Goal: Information Seeking & Learning: Find specific fact

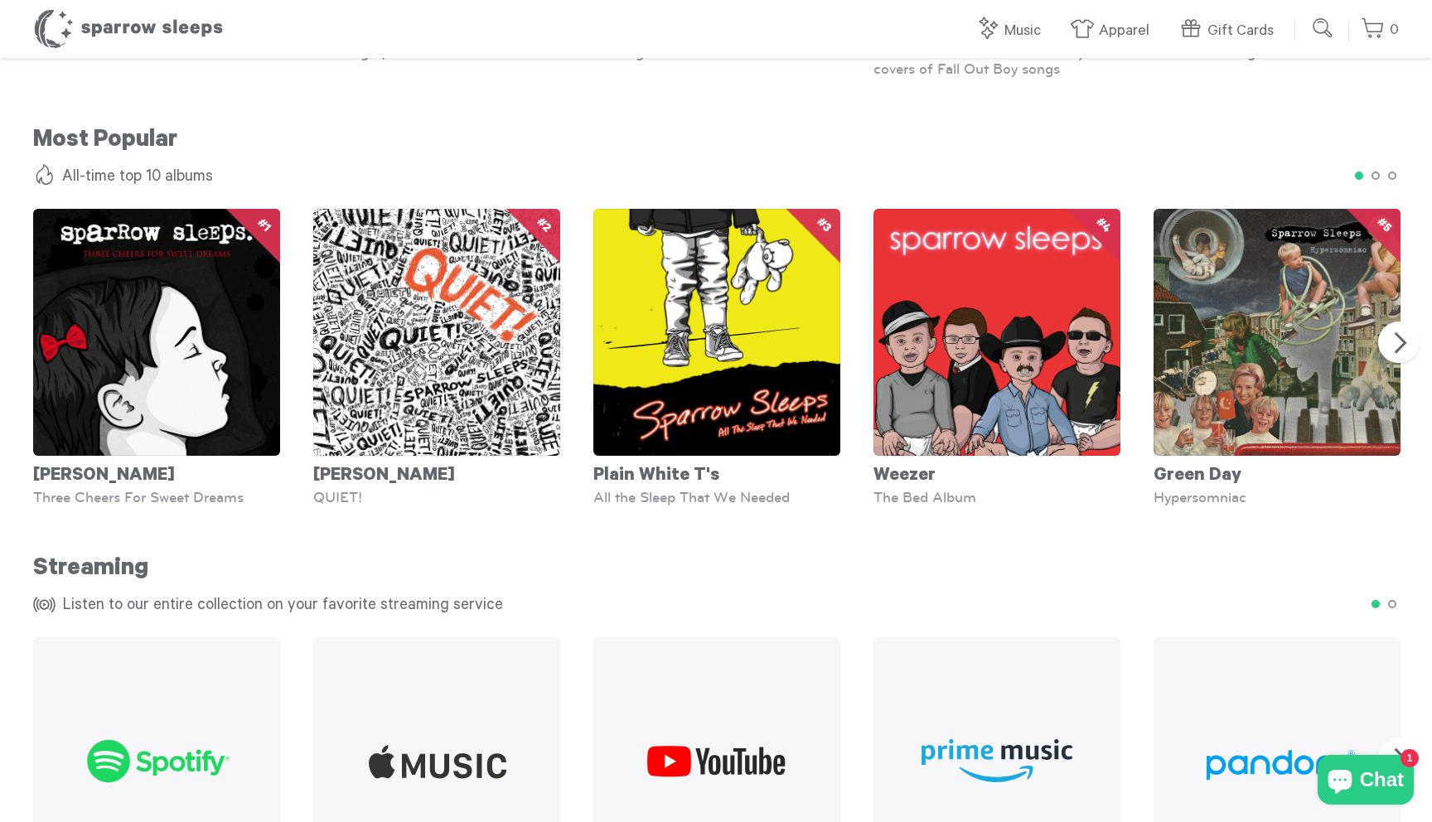
scroll to position [1870, 0]
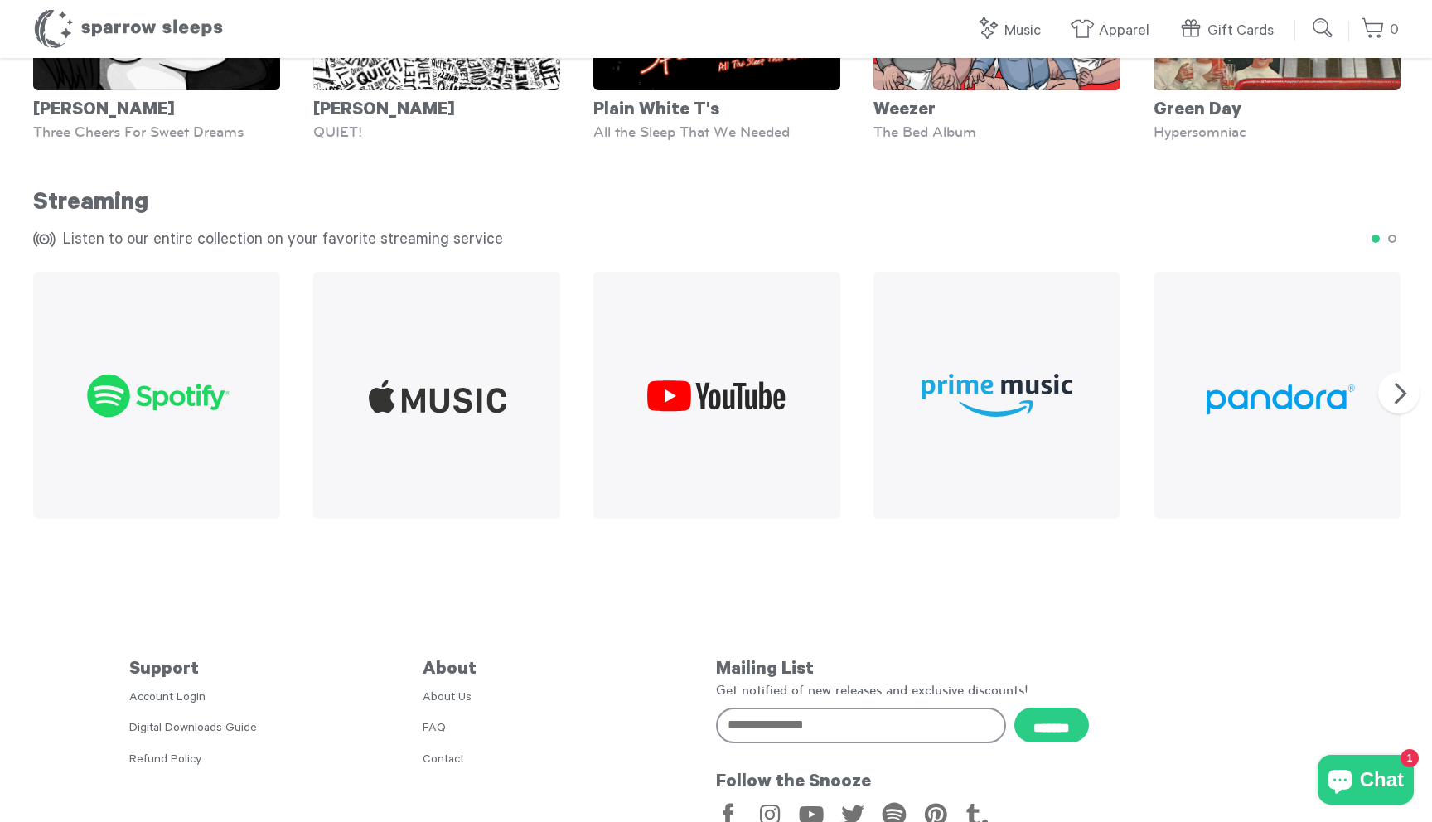
scroll to position [1870, 0]
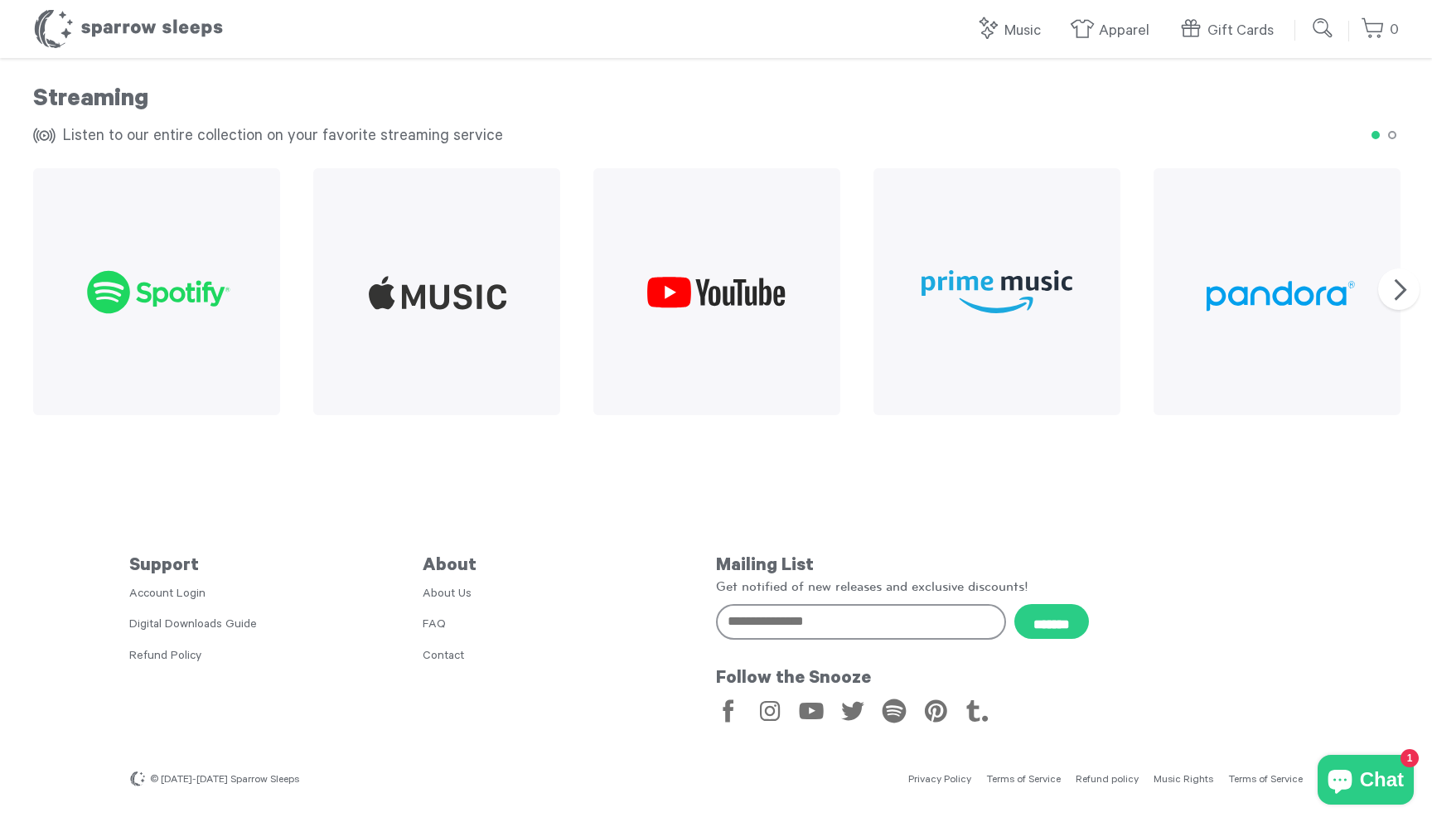
click at [967, 776] on link "Privacy Policy" at bounding box center [940, 781] width 63 height 12
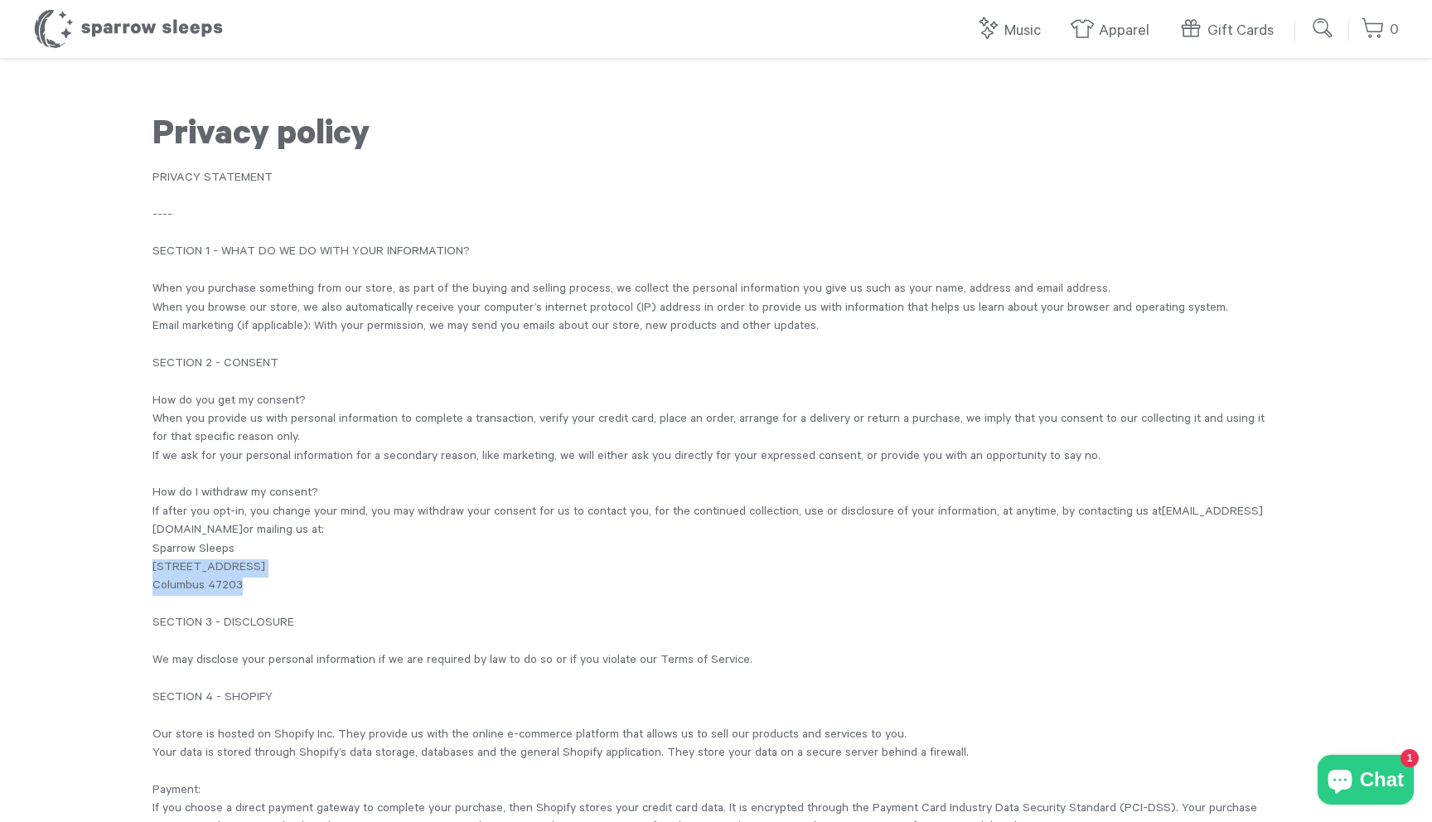
drag, startPoint x: 256, startPoint y: 583, endPoint x: 150, endPoint y: 569, distance: 107.0
copy div "[STREET_ADDRESS]"
